Goal: Information Seeking & Learning: Find specific fact

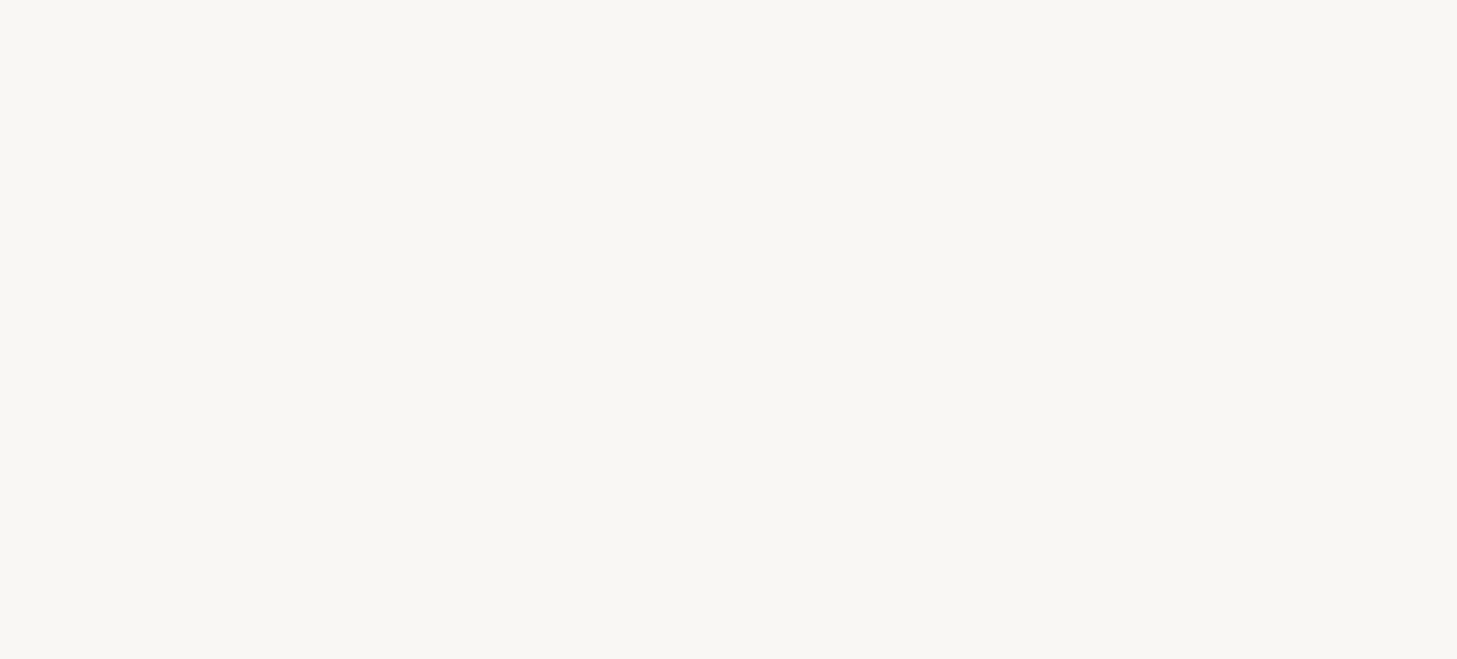
select select "PL"
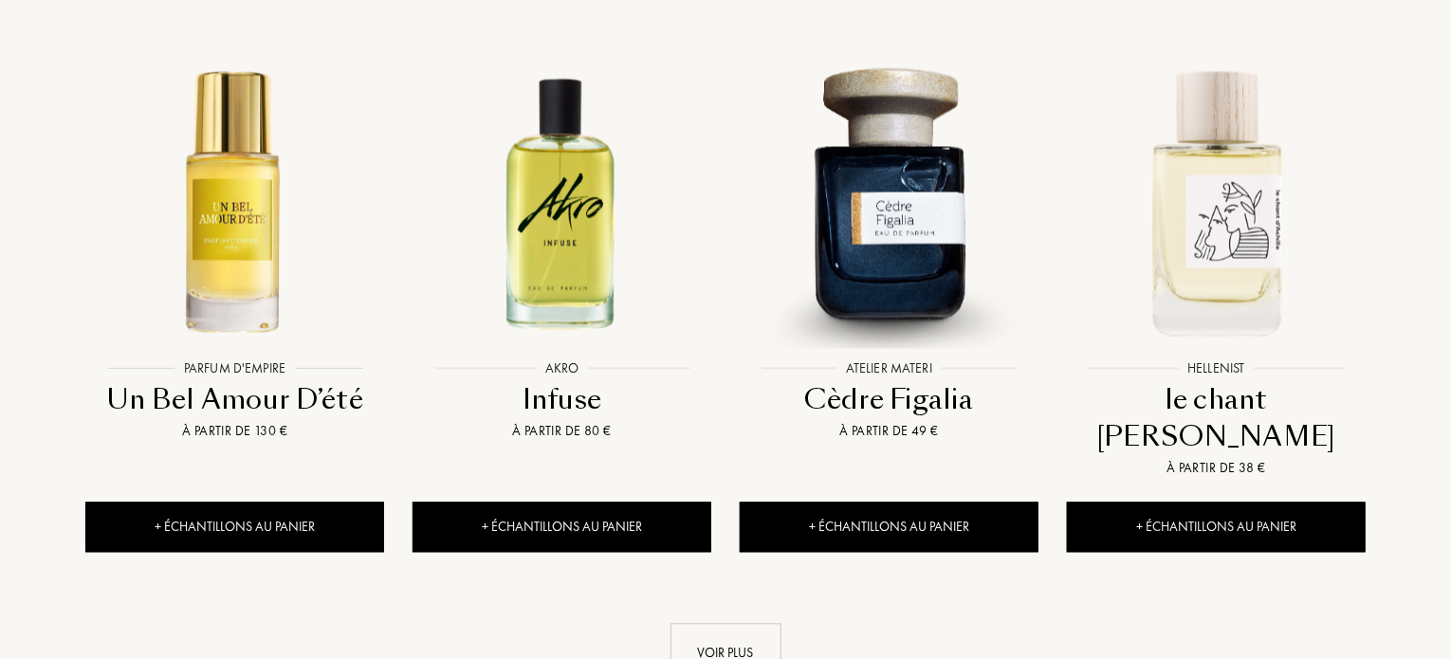
scroll to position [2268, 0]
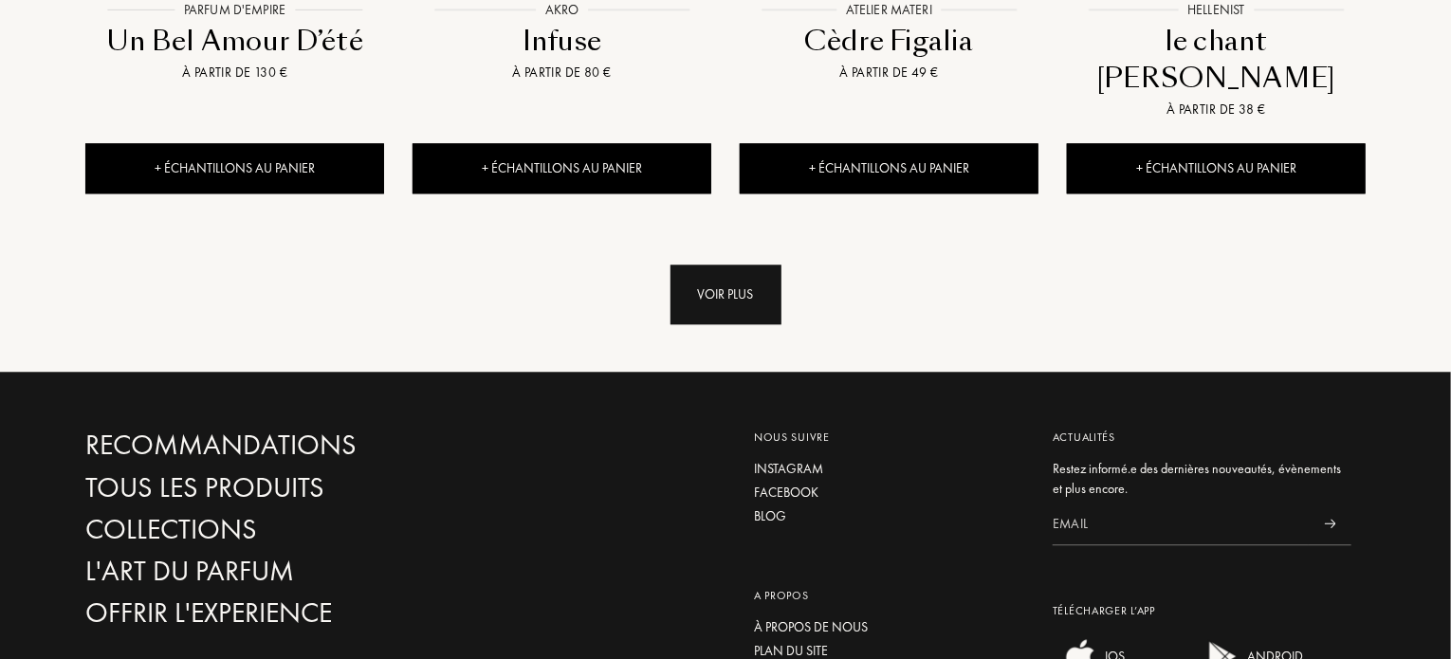
click at [731, 265] on div "Voir plus" at bounding box center [726, 295] width 111 height 60
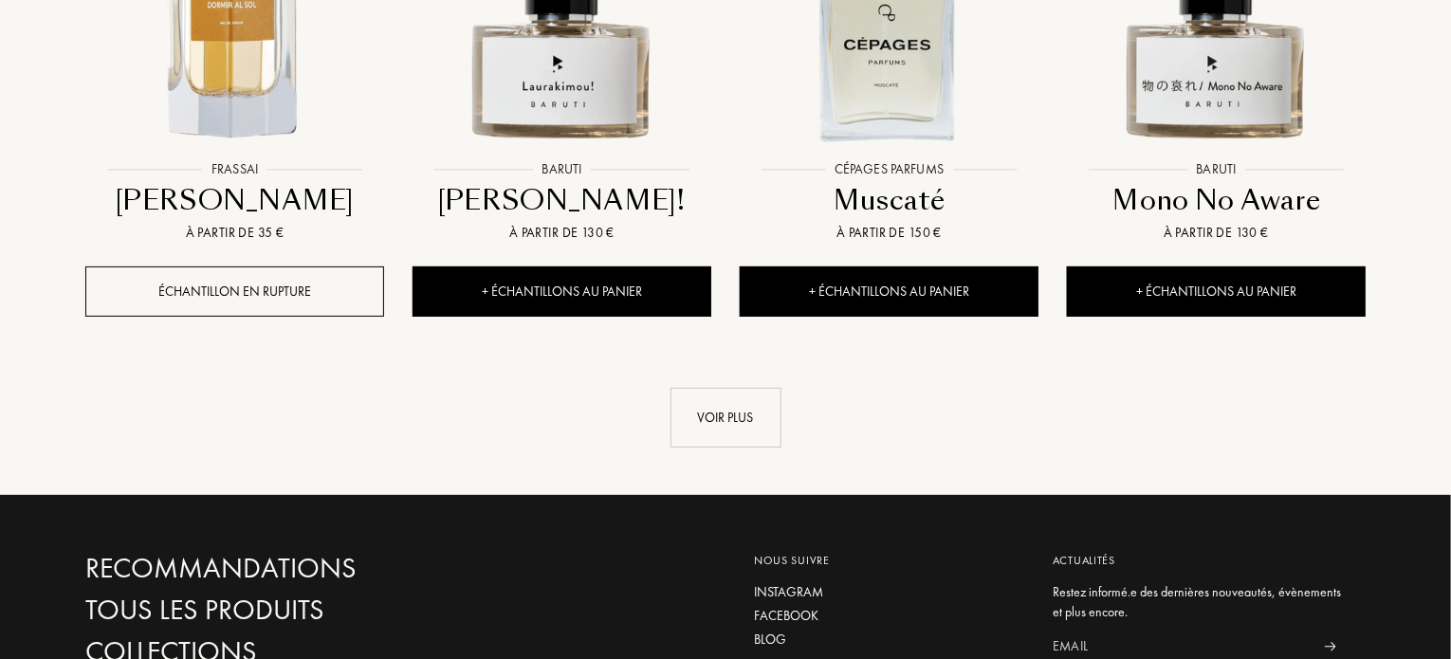
scroll to position [4033, 0]
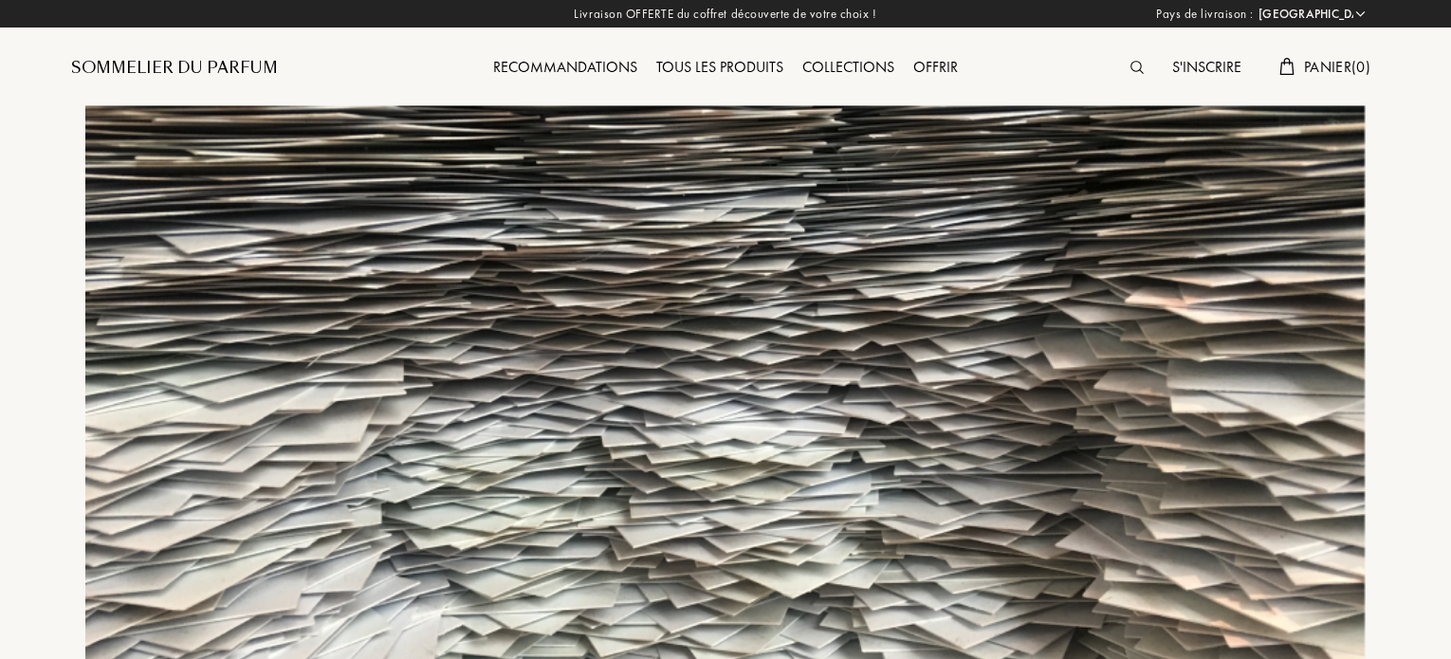
select select "PL"
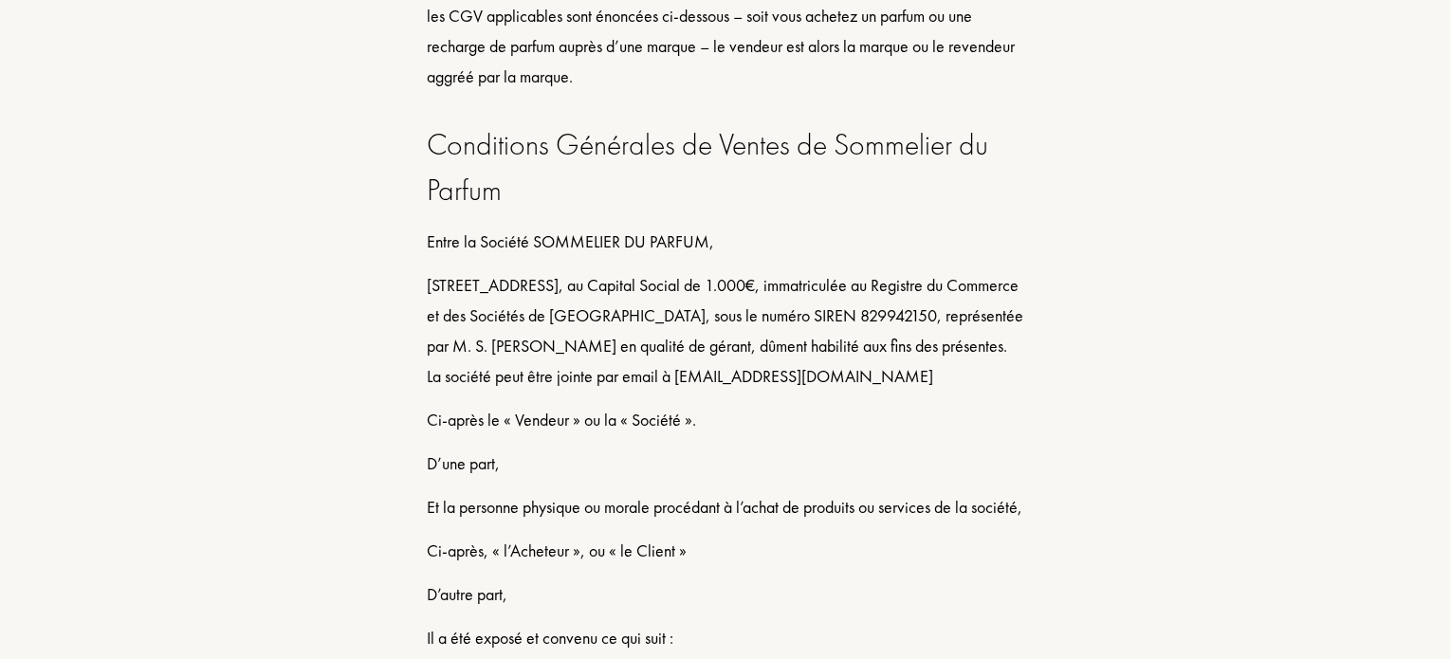
scroll to position [878, 0]
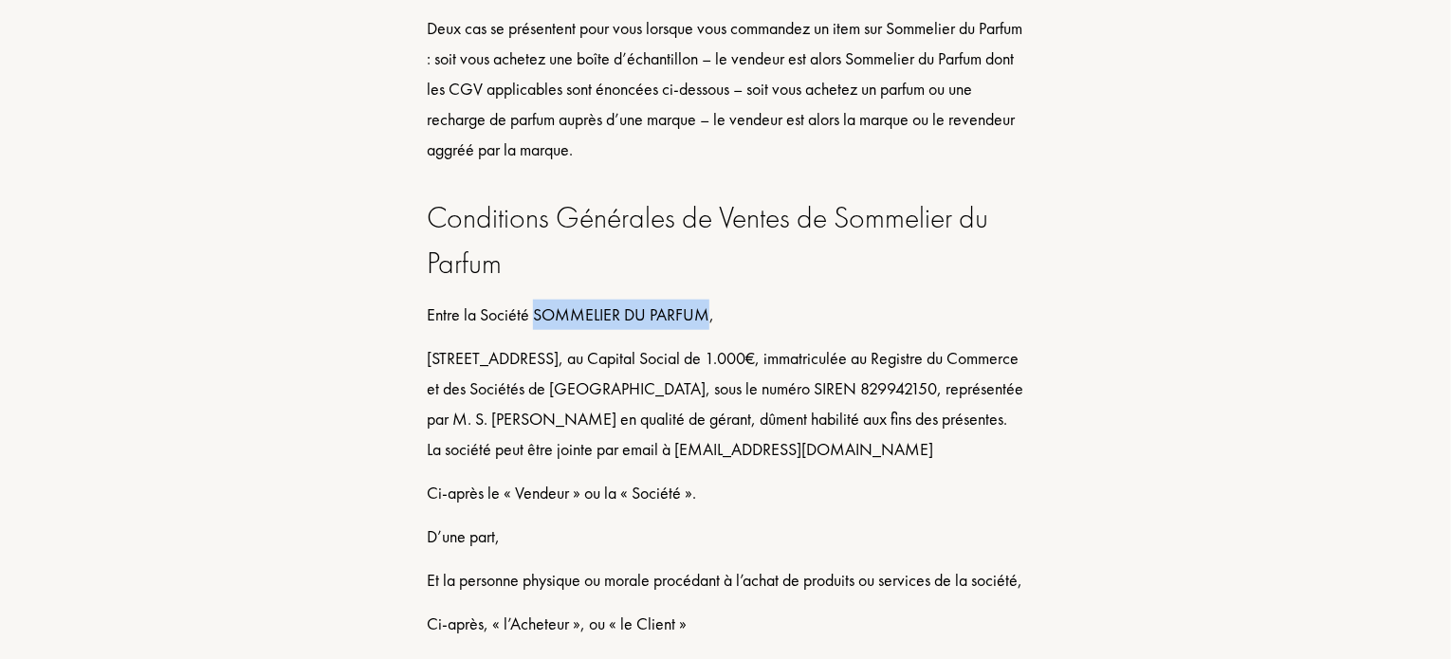
drag, startPoint x: 581, startPoint y: 312, endPoint x: 698, endPoint y: 312, distance: 117.6
click at [703, 313] on div "Entre la Société SOMMELIER DU PARFUM," at bounding box center [726, 315] width 598 height 30
copy div "SOMMELIER DU PARFUM"
drag, startPoint x: 921, startPoint y: 386, endPoint x: 997, endPoint y: 389, distance: 75.9
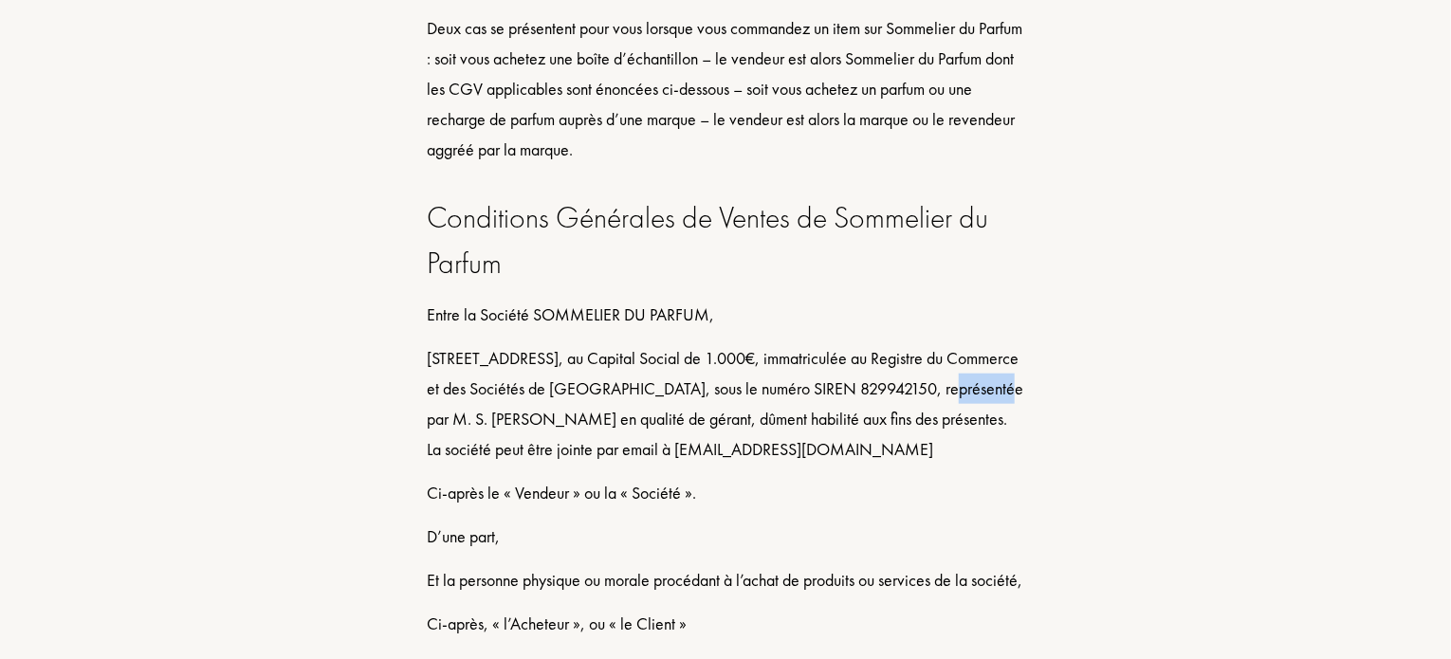
click at [997, 389] on div "66, Avenue des Champs Elysées 75008 Paris, au Capital Social de 1.000€, immatri…" at bounding box center [726, 403] width 598 height 121
copy div "829942150"
